Goal: Transaction & Acquisition: Purchase product/service

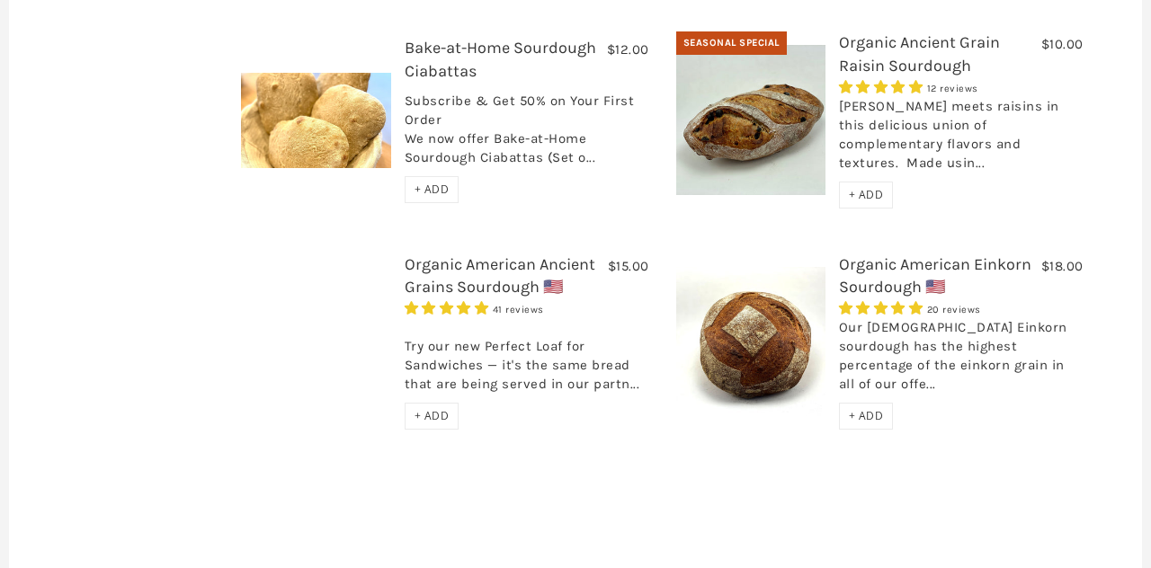
scroll to position [855, 0]
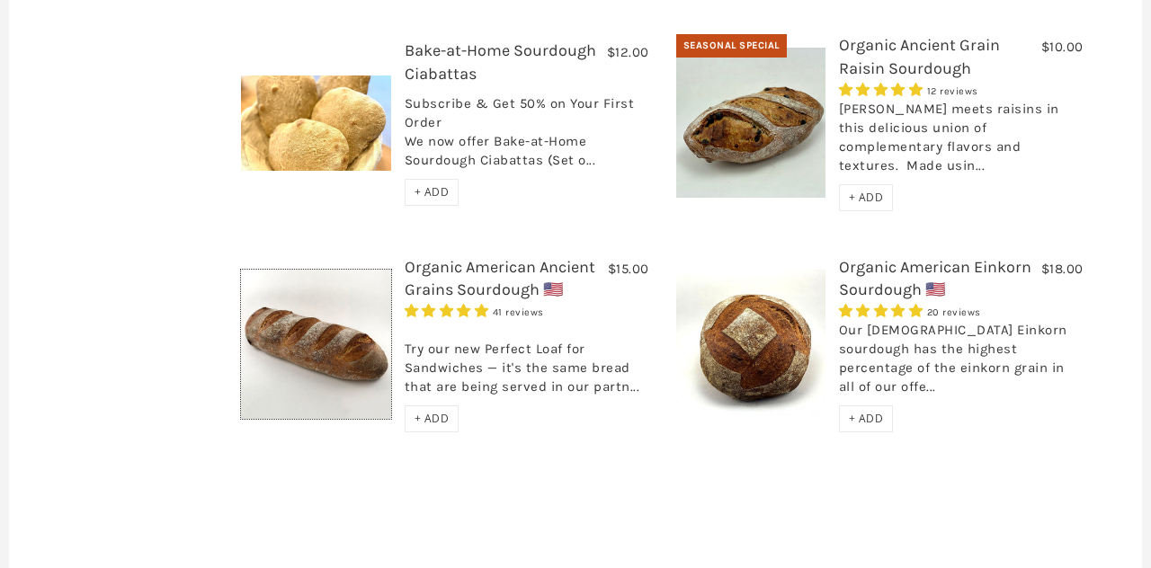
click at [304, 270] on img at bounding box center [315, 344] width 149 height 149
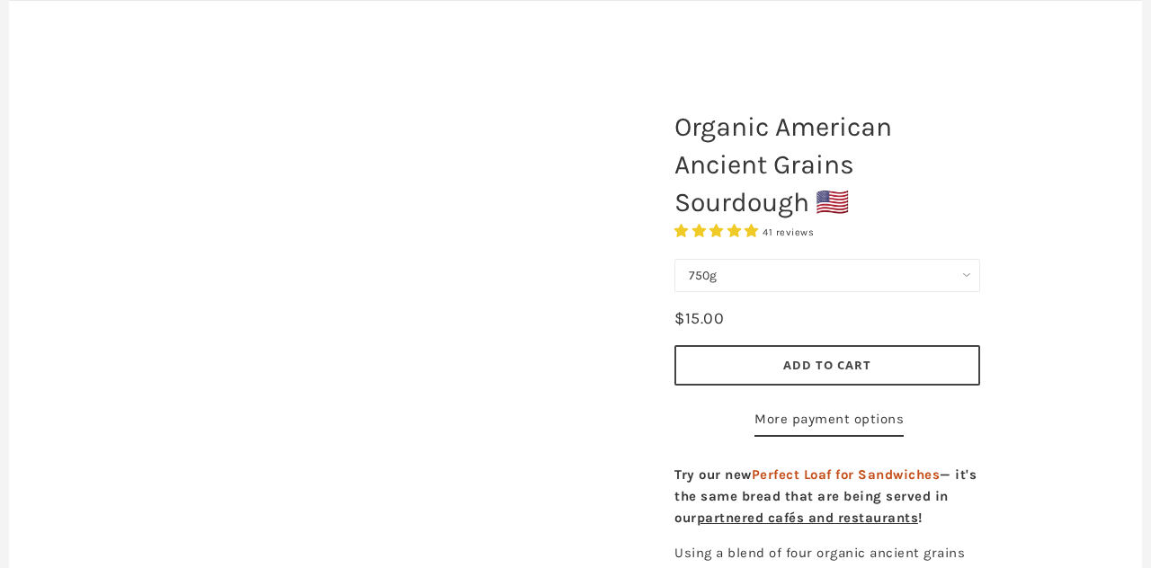
scroll to position [169, 0]
click at [967, 258] on select "750g Perfect Loaf for Sandwiches (Whole, 1500g) Perfect Loaf for Sandwiches (Ha…" at bounding box center [827, 274] width 306 height 33
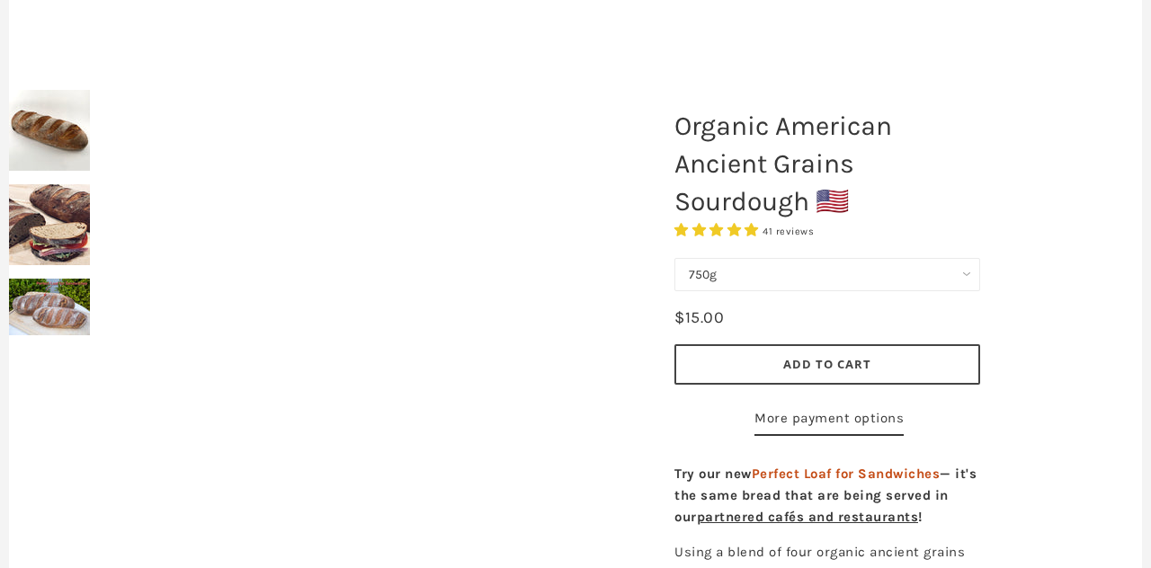
select select "Perfect Loaf for Sandwiches (Whole, 1500g)"
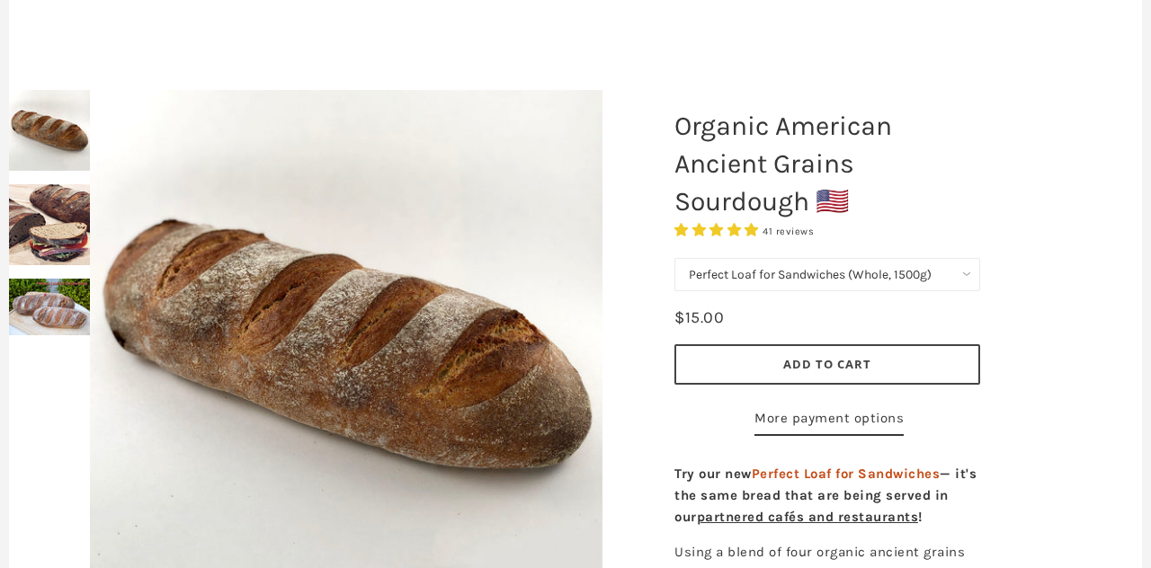
click at [674, 258] on select "750g Perfect Loaf for Sandwiches (Whole, 1500g) Perfect Loaf for Sandwiches (Ha…" at bounding box center [827, 274] width 306 height 33
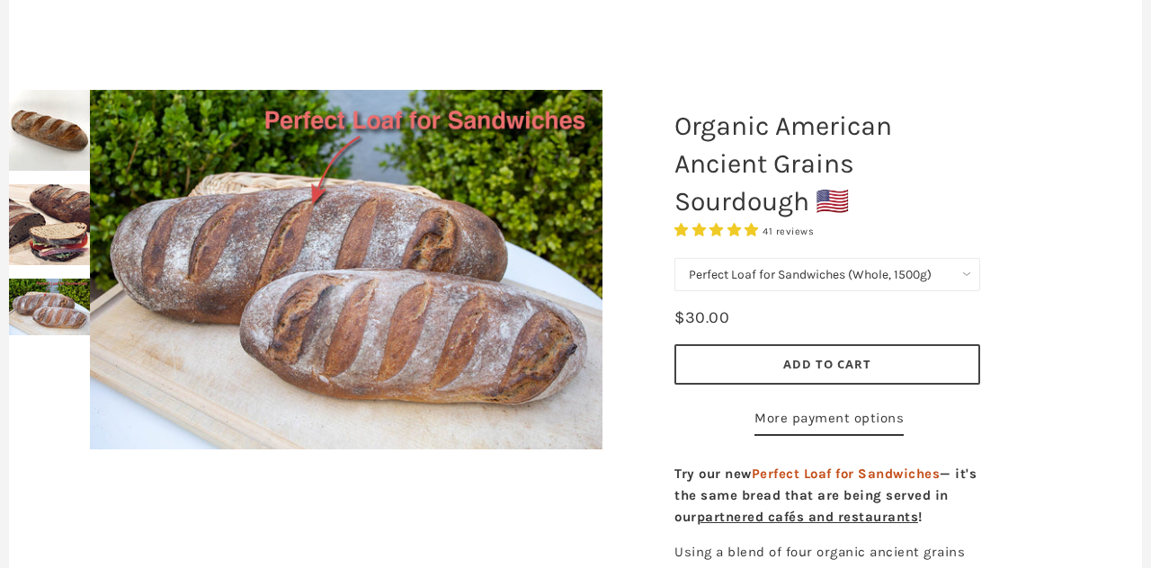
click at [27, 218] on img at bounding box center [49, 224] width 81 height 81
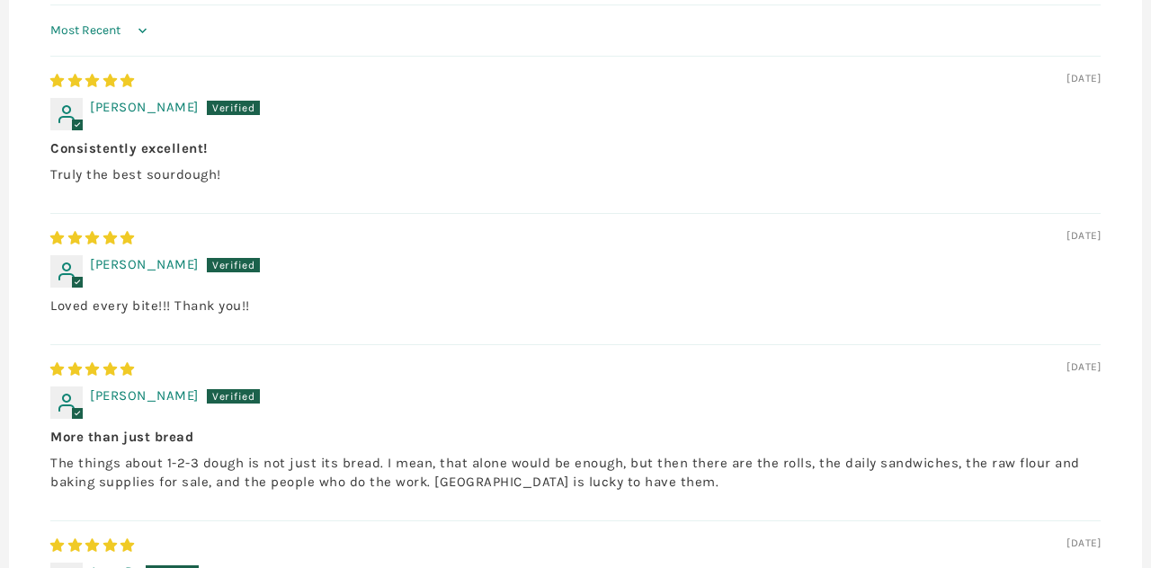
scroll to position [1388, 0]
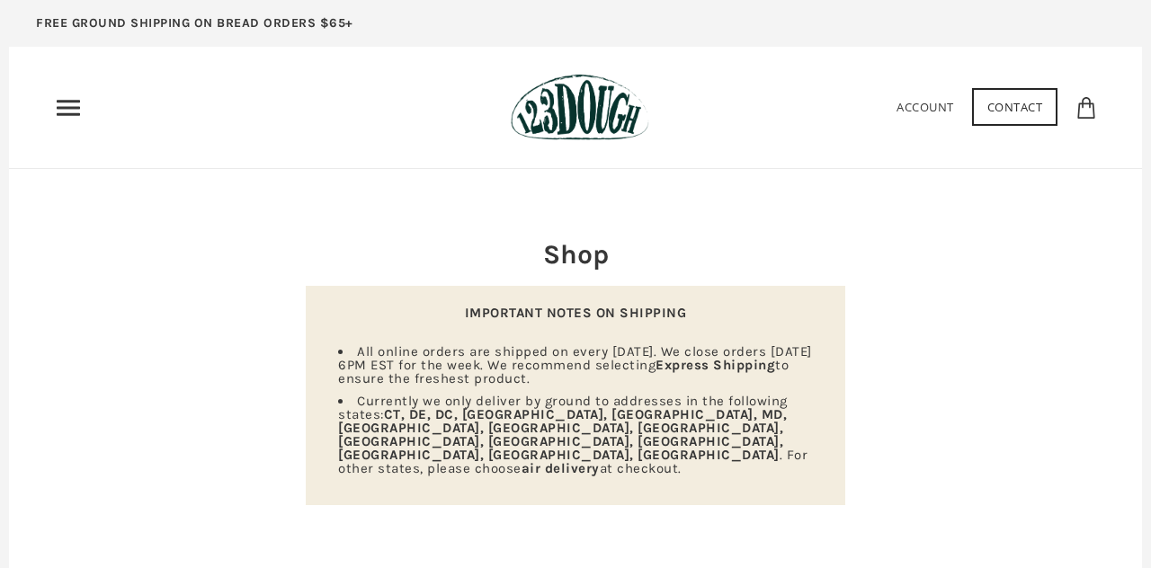
scroll to position [855, 0]
